Goal: Find specific page/section: Find specific page/section

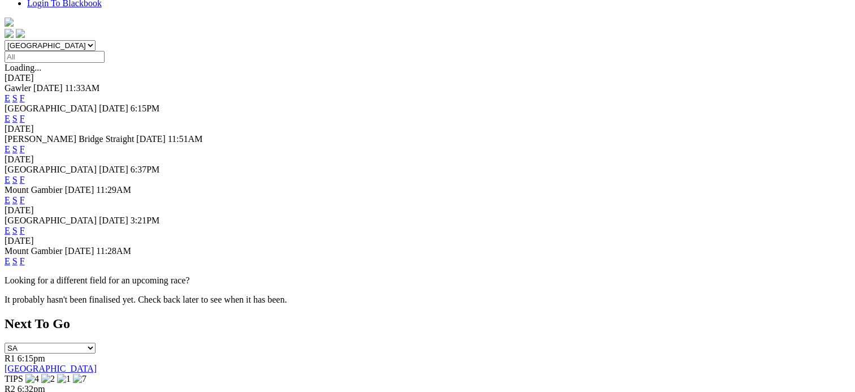
scroll to position [339, 0]
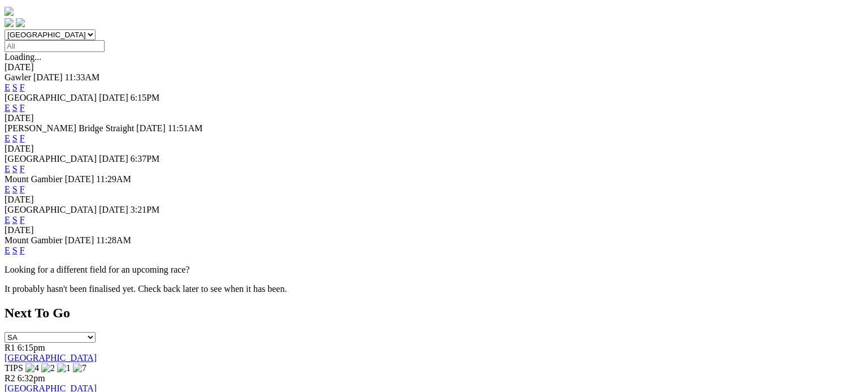
click at [25, 245] on link "F" at bounding box center [22, 250] width 5 height 10
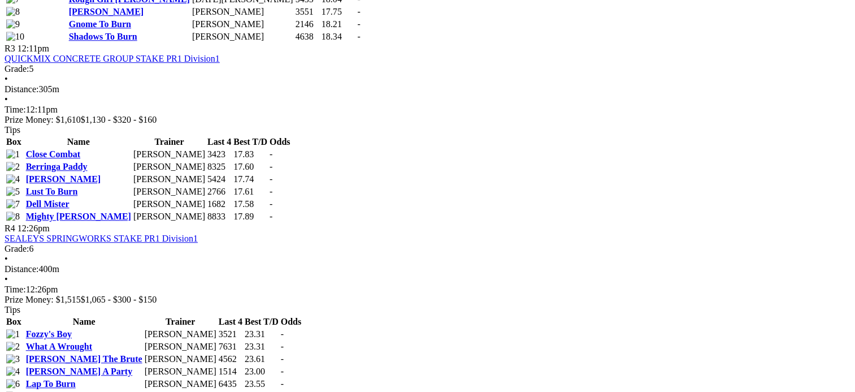
scroll to position [678, 0]
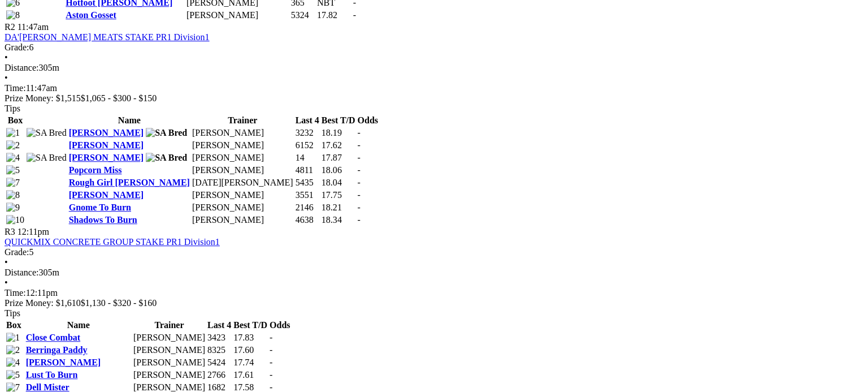
drag, startPoint x: 566, startPoint y: 67, endPoint x: 579, endPoint y: 7, distance: 61.4
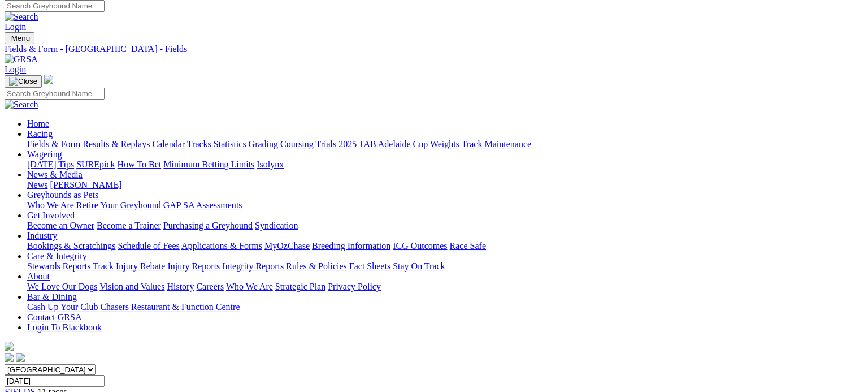
scroll to position [0, 0]
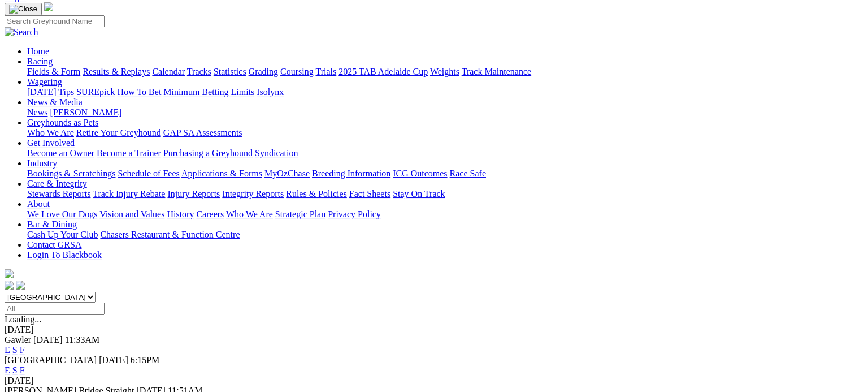
scroll to position [282, 0]
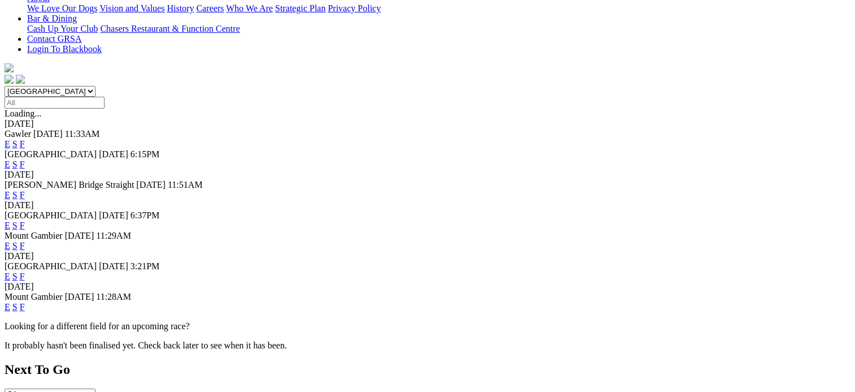
click at [25, 302] on link "F" at bounding box center [22, 307] width 5 height 10
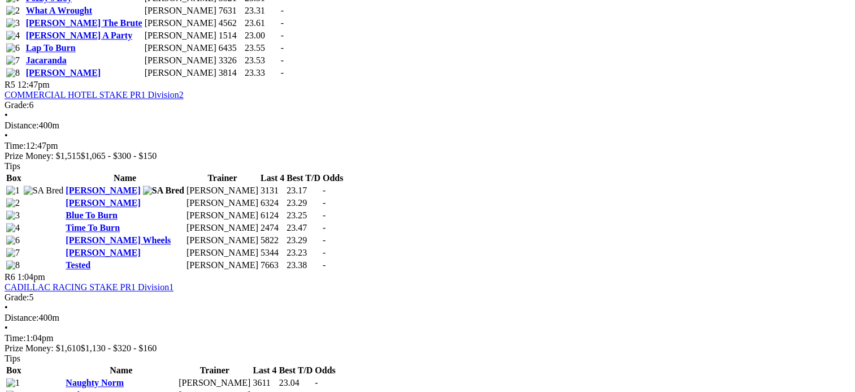
scroll to position [1299, 0]
